Goal: Information Seeking & Learning: Learn about a topic

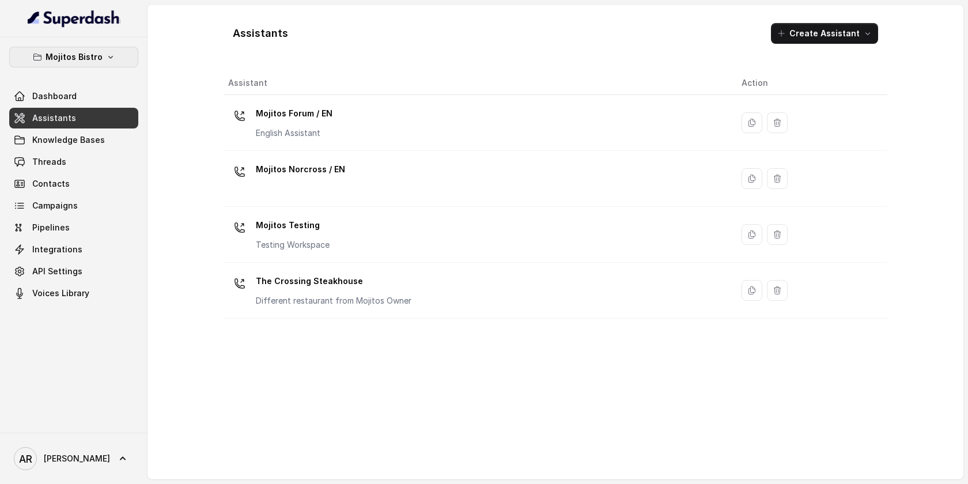
click at [100, 56] on p "Mojitos Bistro" at bounding box center [74, 57] width 57 height 14
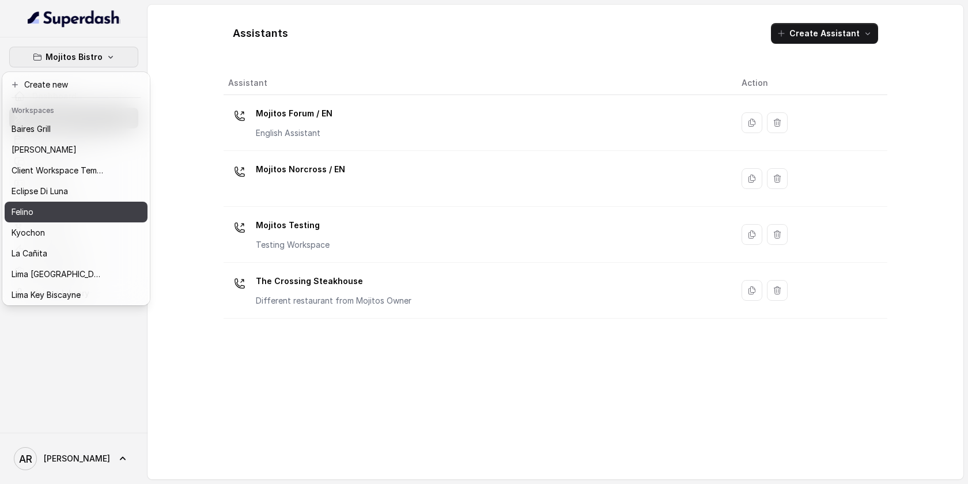
scroll to position [106, 0]
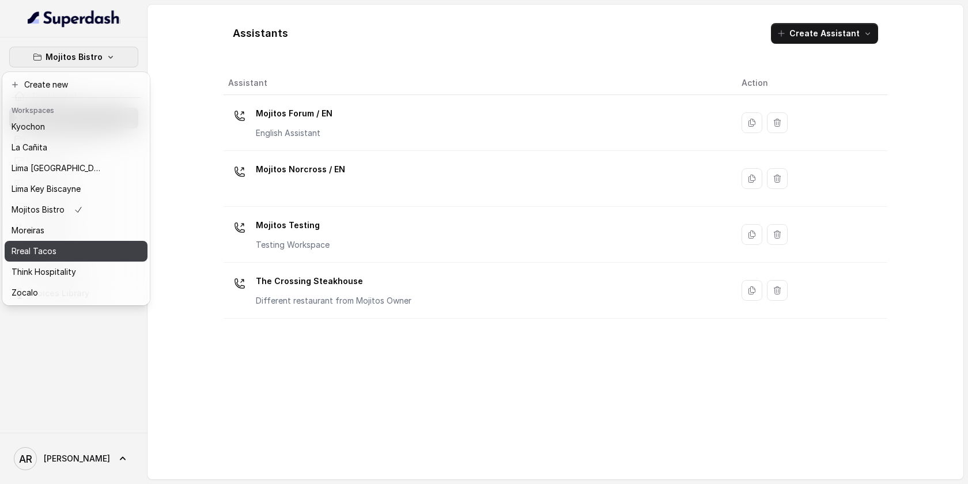
click at [94, 247] on div "Rreal Tacos" at bounding box center [58, 251] width 92 height 14
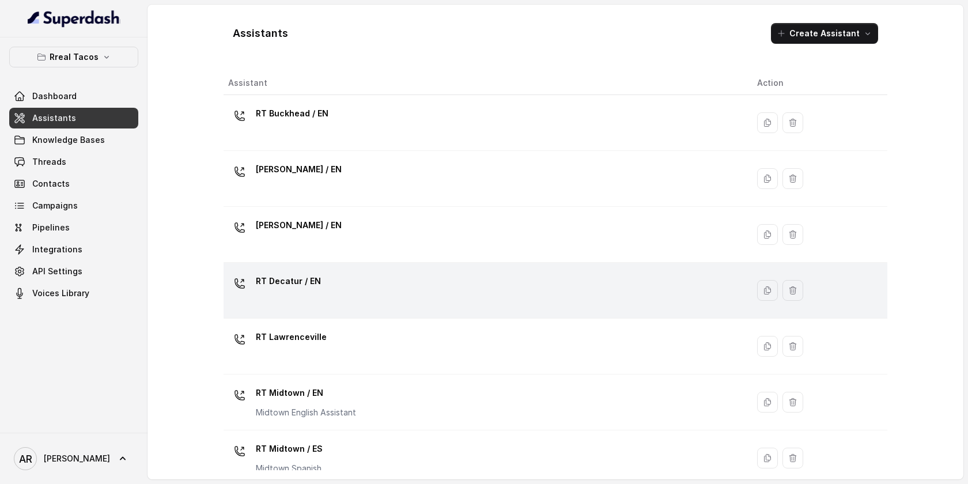
scroll to position [351, 0]
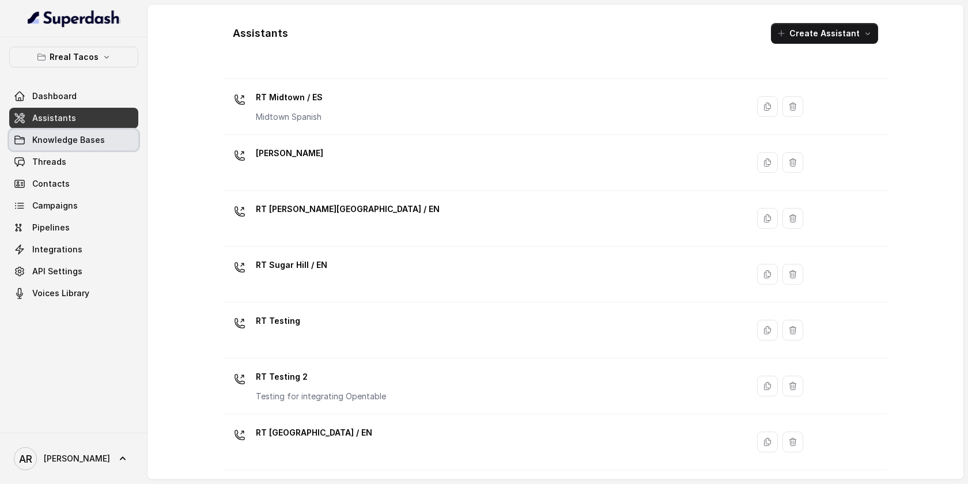
click at [115, 137] on link "Knowledge Bases" at bounding box center [73, 140] width 129 height 21
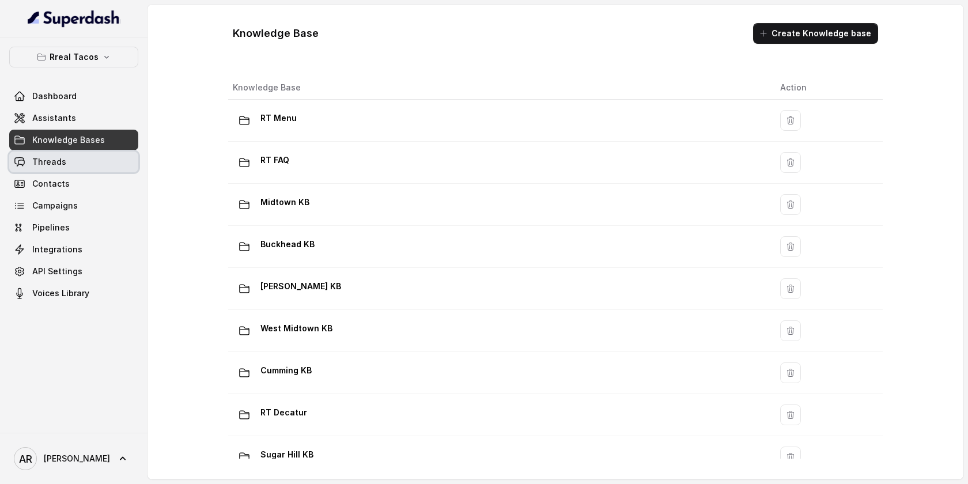
click at [110, 153] on link "Threads" at bounding box center [73, 162] width 129 height 21
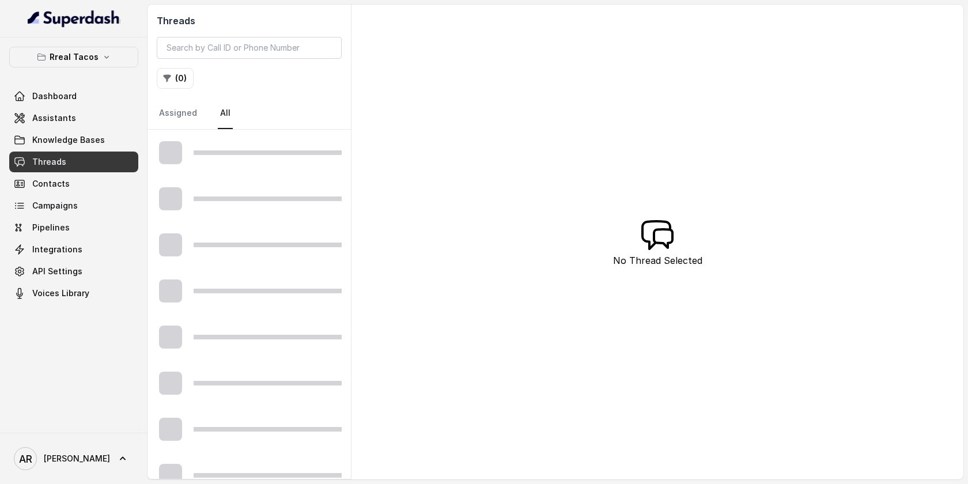
click at [193, 76] on div "( 0 )" at bounding box center [249, 78] width 185 height 21
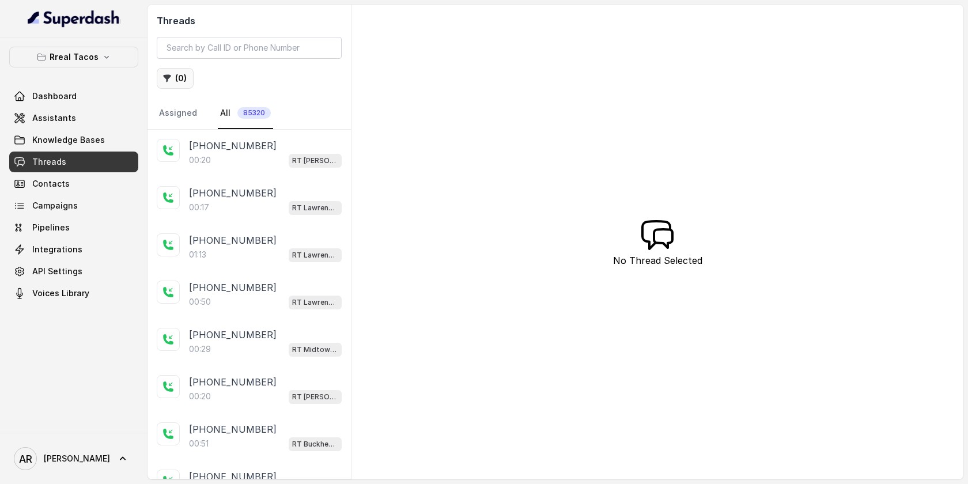
click at [176, 76] on button "( 0 )" at bounding box center [175, 78] width 37 height 21
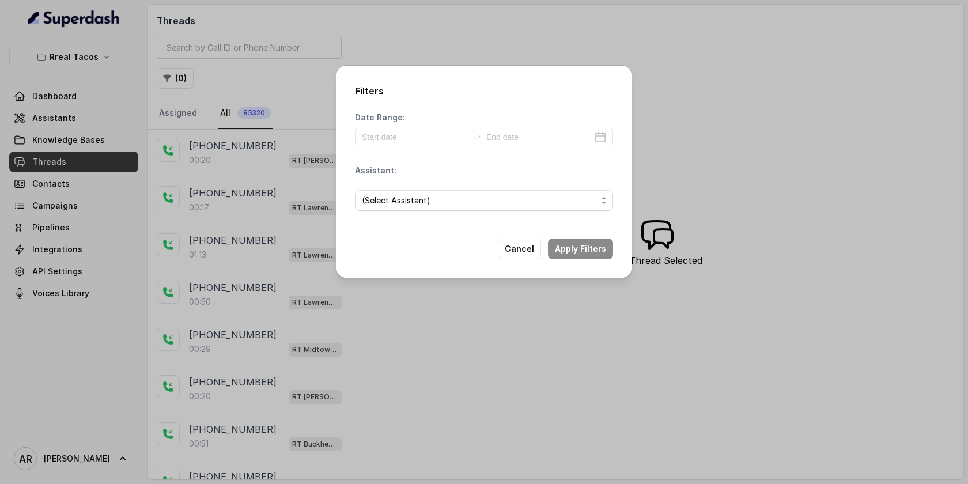
click at [393, 186] on div "(Select Assistant)" at bounding box center [484, 200] width 258 height 39
click at [401, 202] on span "(Select Assistant)" at bounding box center [479, 201] width 235 height 14
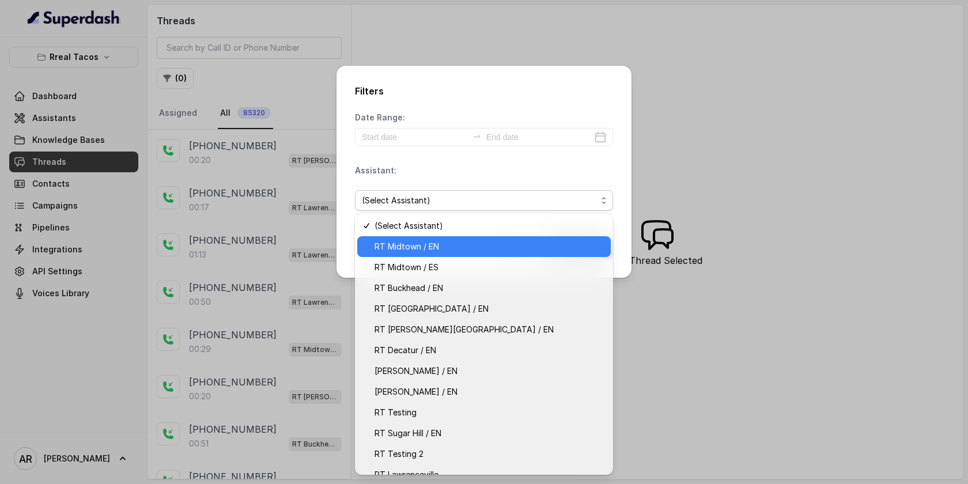
click at [426, 253] on div "RT Midtown / EN" at bounding box center [483, 246] width 253 height 21
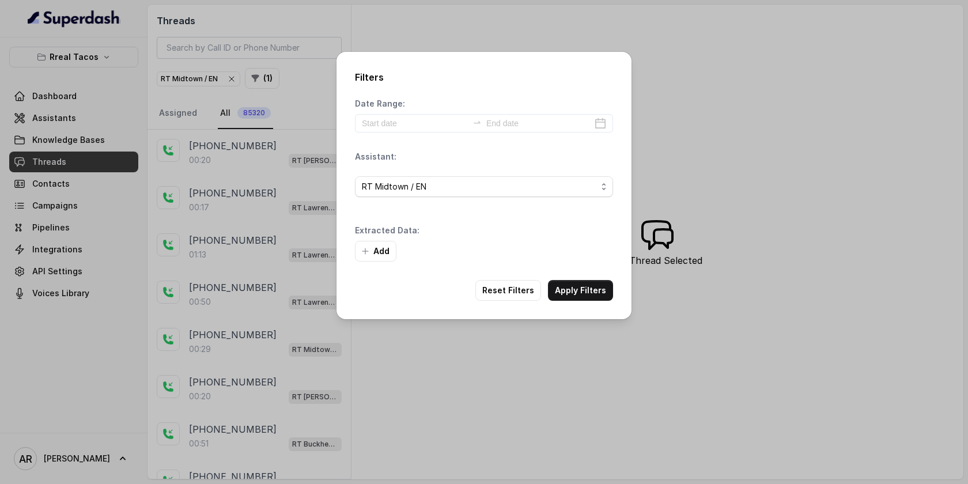
click at [573, 245] on div "Add" at bounding box center [484, 251] width 258 height 21
click at [584, 285] on button "Apply Filters" at bounding box center [580, 290] width 65 height 21
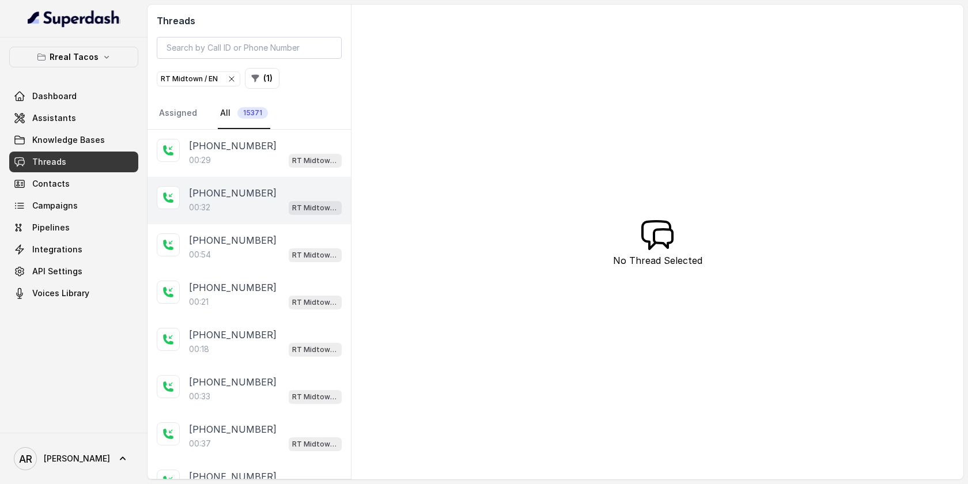
click at [319, 196] on div "[PHONE_NUMBER]" at bounding box center [265, 193] width 153 height 14
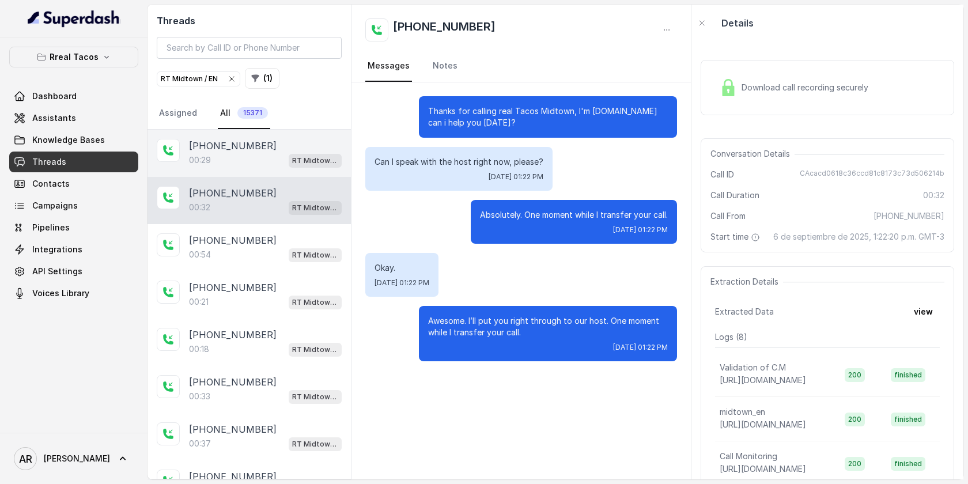
click at [288, 149] on div "[PHONE_NUMBER]" at bounding box center [265, 146] width 153 height 14
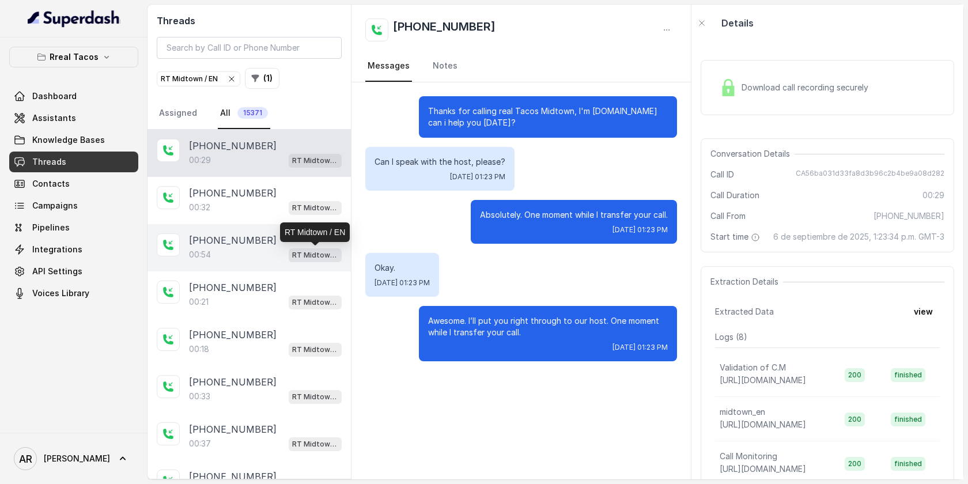
click at [306, 249] on p "RT Midtown / EN" at bounding box center [315, 255] width 46 height 12
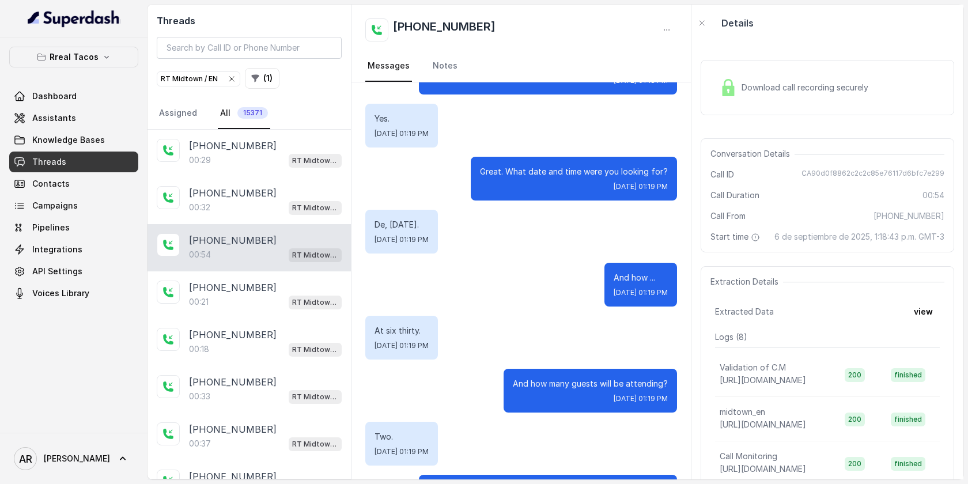
scroll to position [290, 0]
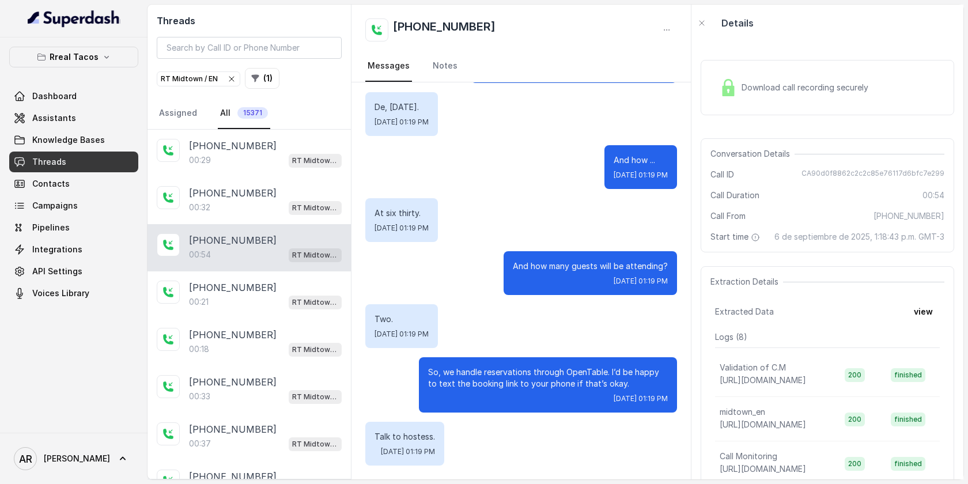
click at [729, 103] on div "Download call recording securely" at bounding box center [826, 87] width 253 height 55
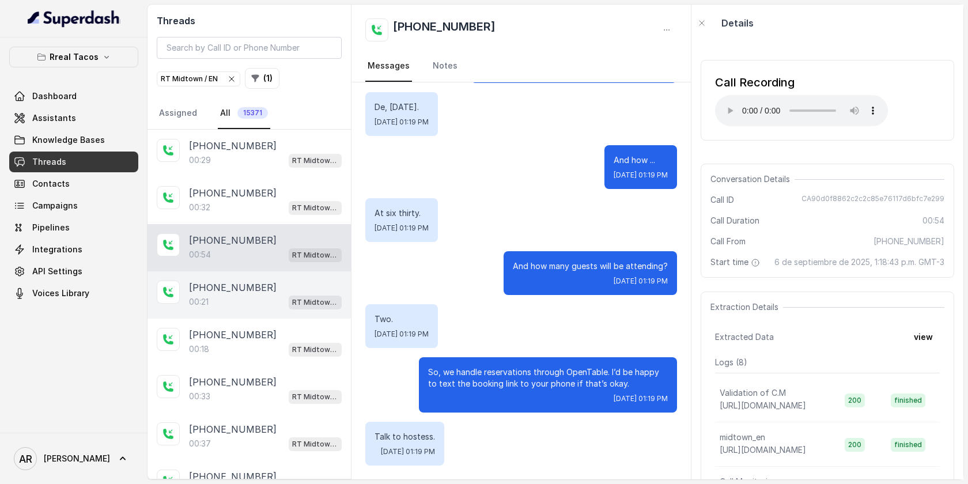
click at [337, 273] on div "[PHONE_NUMBER]:21 RT Midtown / EN" at bounding box center [248, 294] width 203 height 47
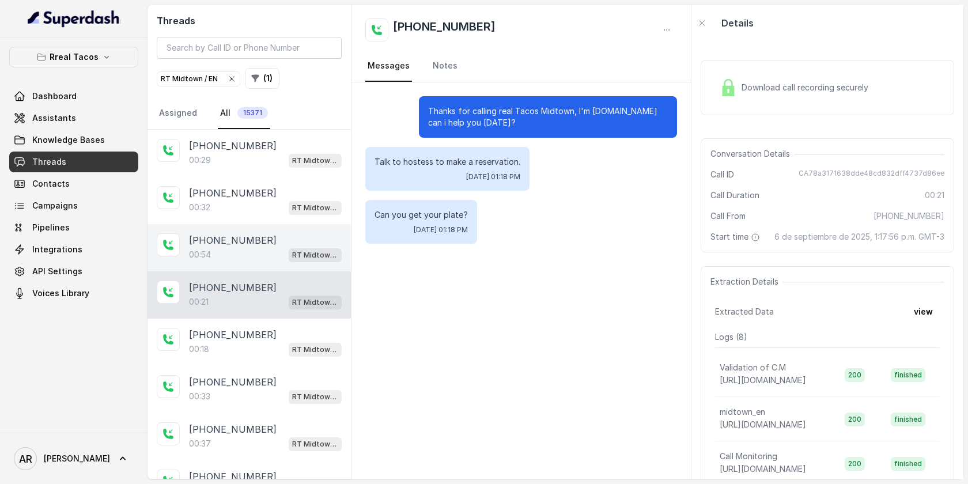
click at [325, 248] on span "RT Midtown / EN" at bounding box center [315, 255] width 53 height 14
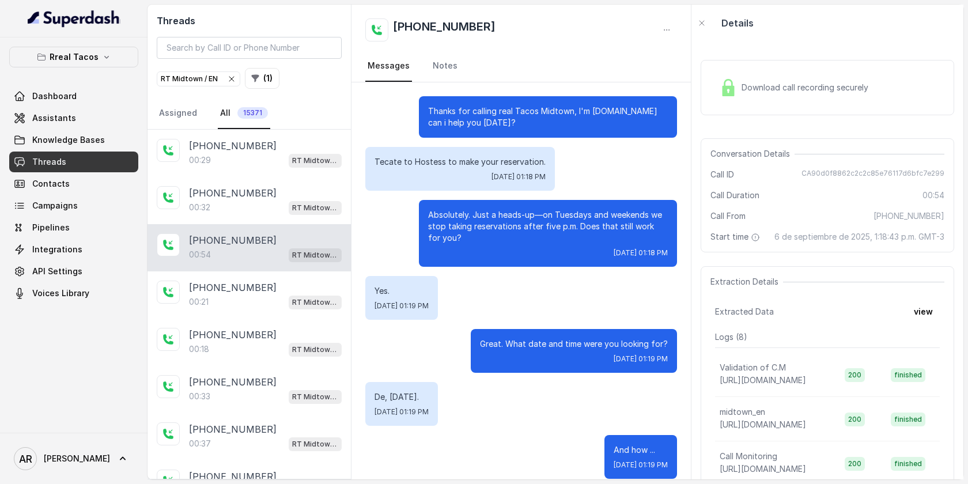
scroll to position [290, 0]
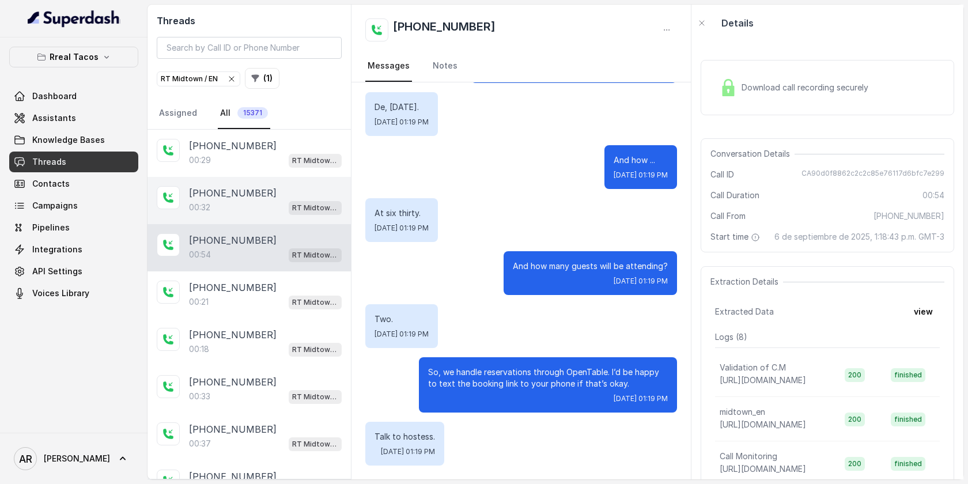
click at [264, 210] on div "00:32 RT Midtown / EN" at bounding box center [265, 207] width 153 height 15
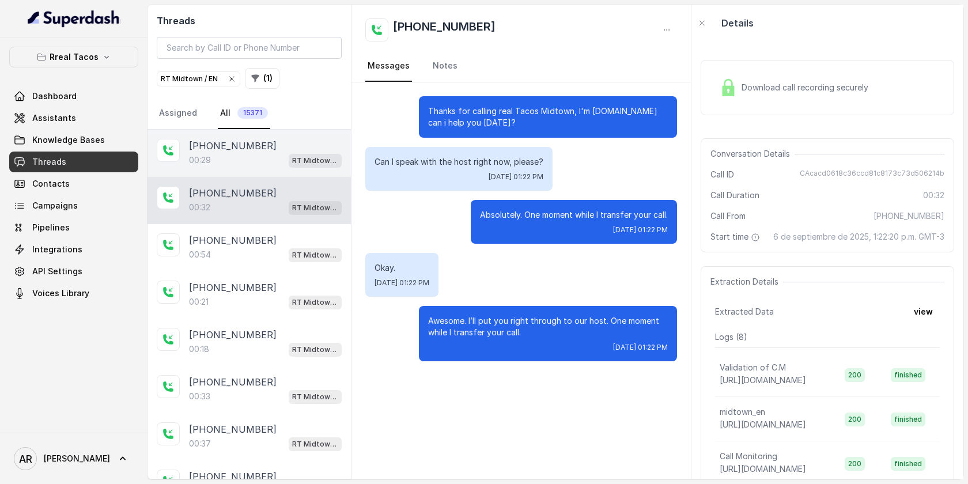
click at [263, 152] on div "[PHONE_NUMBER]" at bounding box center [265, 146] width 153 height 14
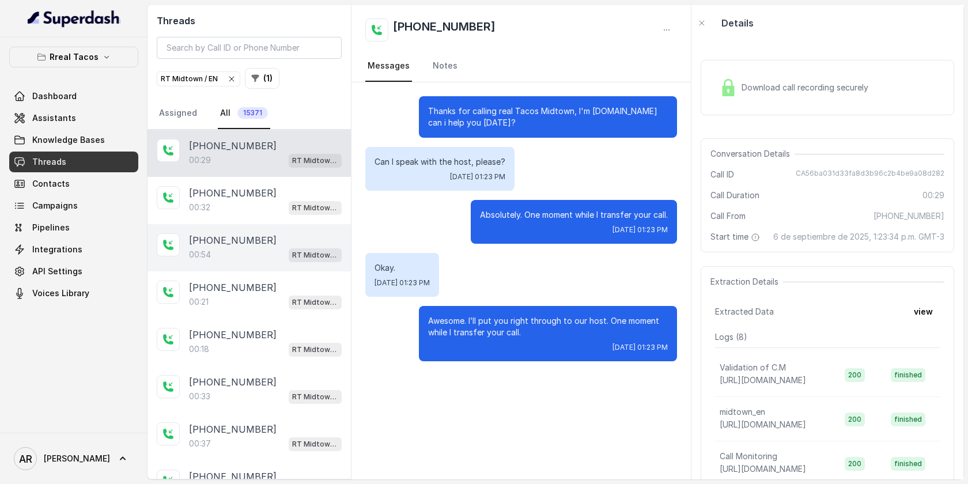
click at [279, 229] on div "[PHONE_NUMBER]:54 RT Midtown / EN" at bounding box center [248, 247] width 203 height 47
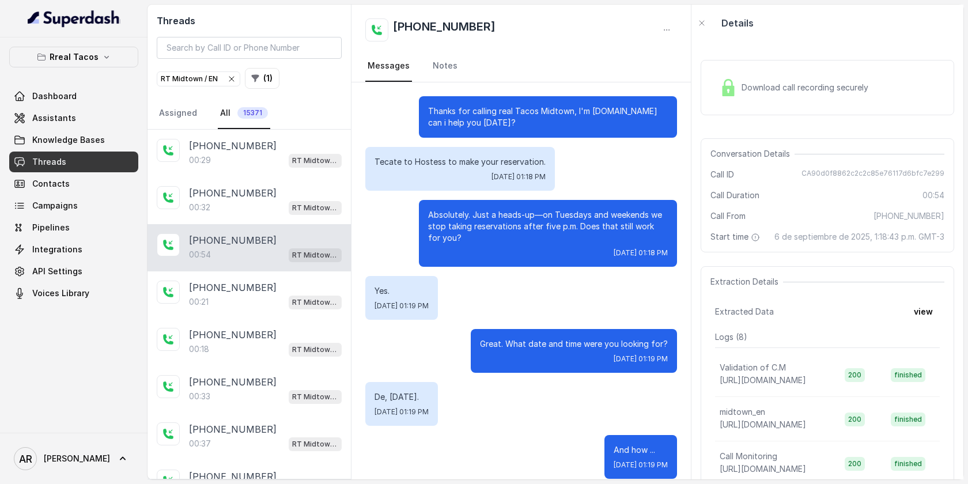
scroll to position [290, 0]
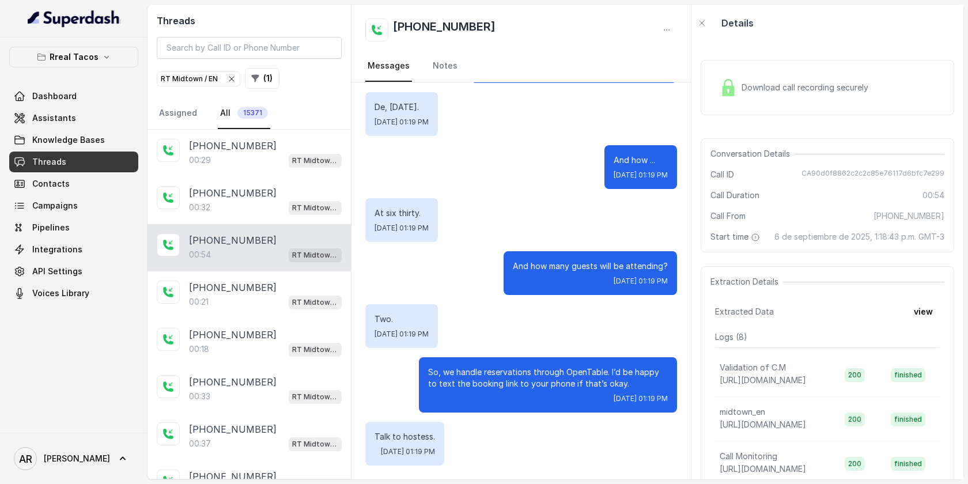
click at [287, 264] on div "[PHONE_NUMBER]:54 RT Midtown / EN" at bounding box center [248, 247] width 203 height 47
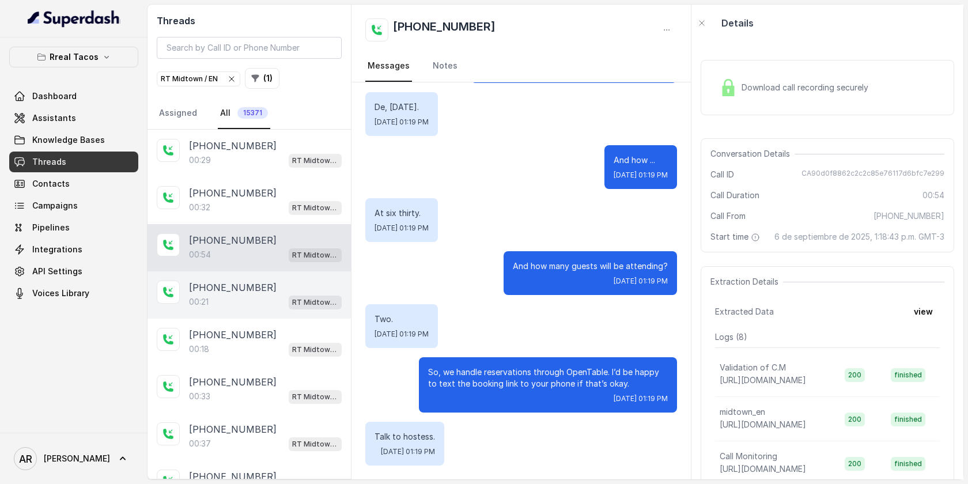
click at [291, 296] on span "RT Midtown / EN" at bounding box center [315, 303] width 53 height 14
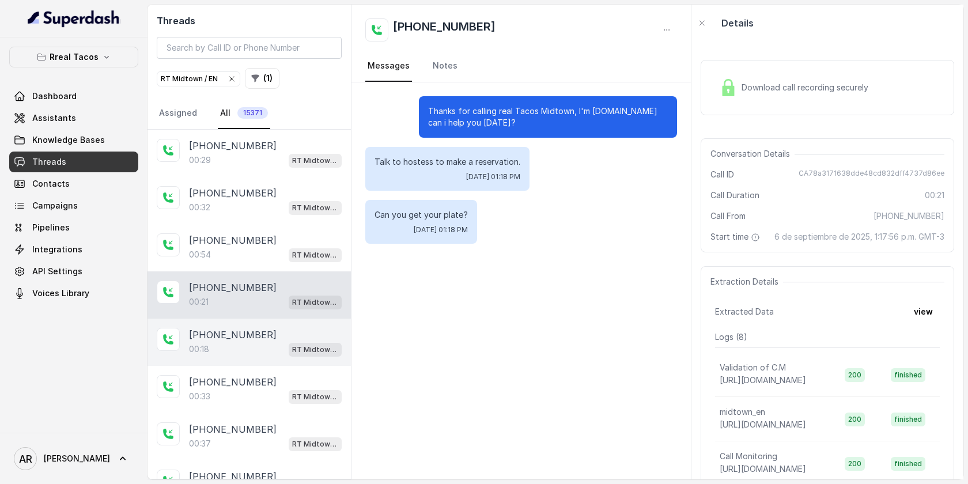
click at [293, 329] on div "[PHONE_NUMBER]" at bounding box center [265, 335] width 153 height 14
